Goal: Communication & Community: Ask a question

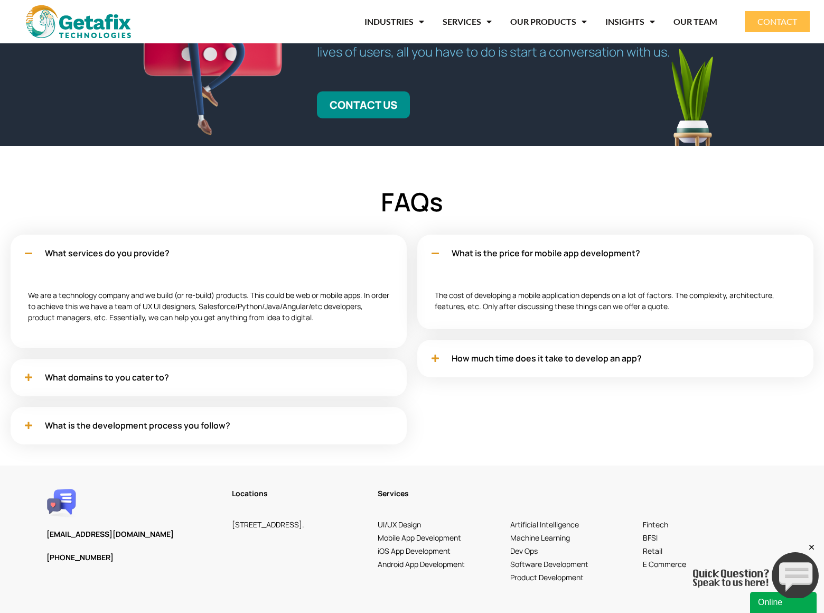
scroll to position [3036, 0]
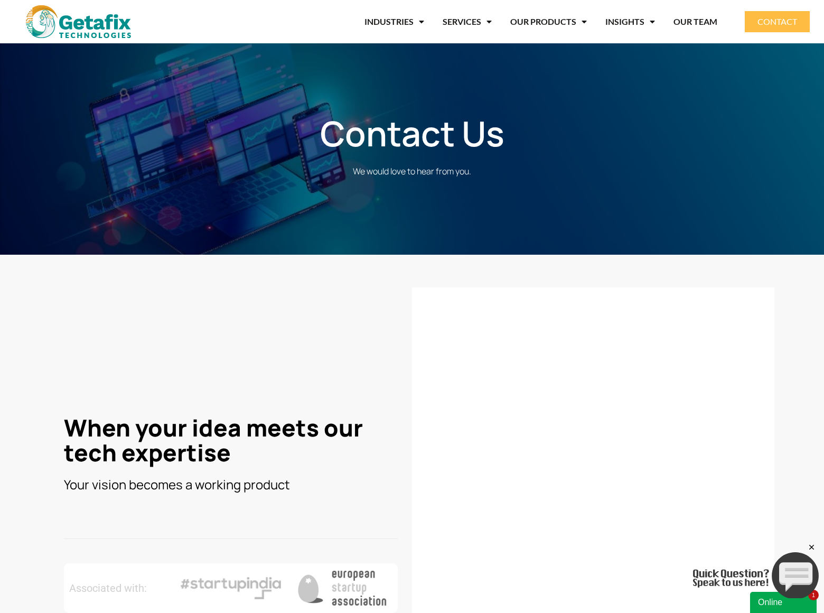
scroll to position [386, 0]
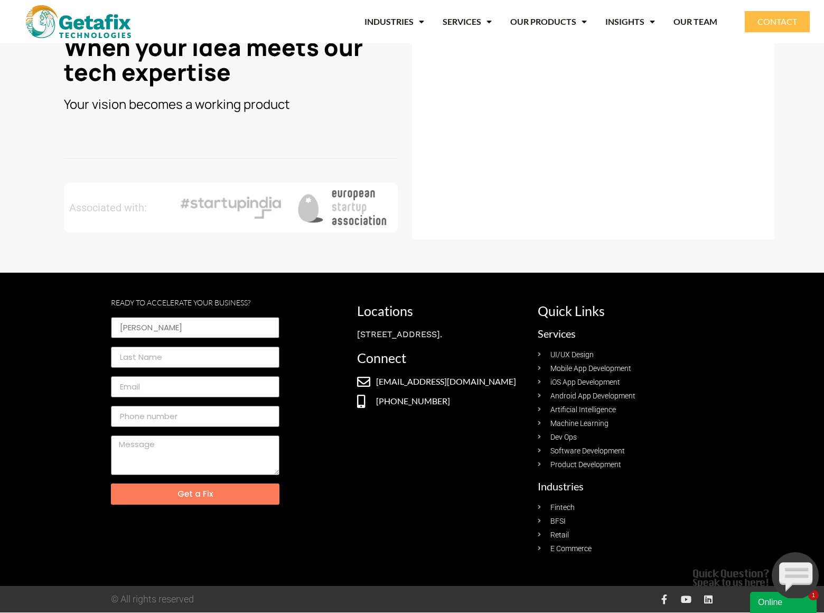
type input "[PERSON_NAME]"
type input "[EMAIL_ADDRESS][DOMAIN_NAME]"
type input "8054002077"
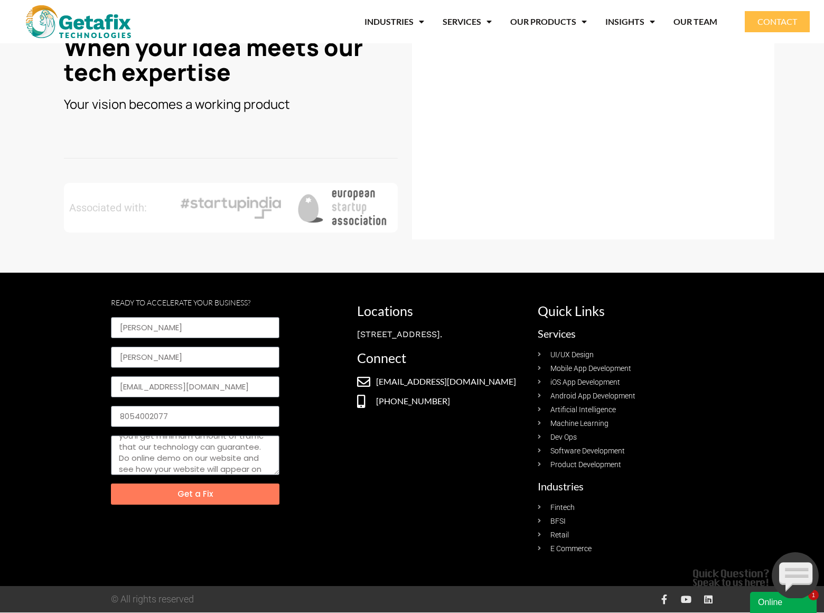
scroll to position [75, 0]
type textarea "We can place your website on top position in search engines without PPC. Just f…"
click at [195, 493] on span "Get a Fix" at bounding box center [194, 494] width 35 height 8
